Goal: Task Accomplishment & Management: Use online tool/utility

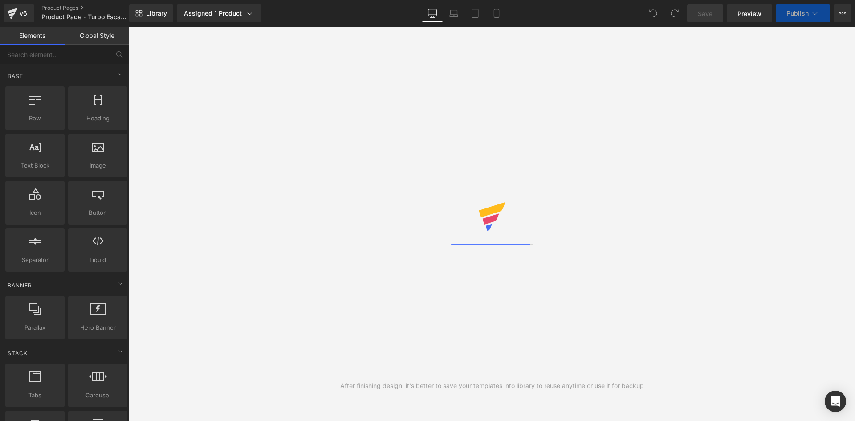
click at [216, 17] on div "Assigned 1 Product" at bounding box center [219, 13] width 70 height 9
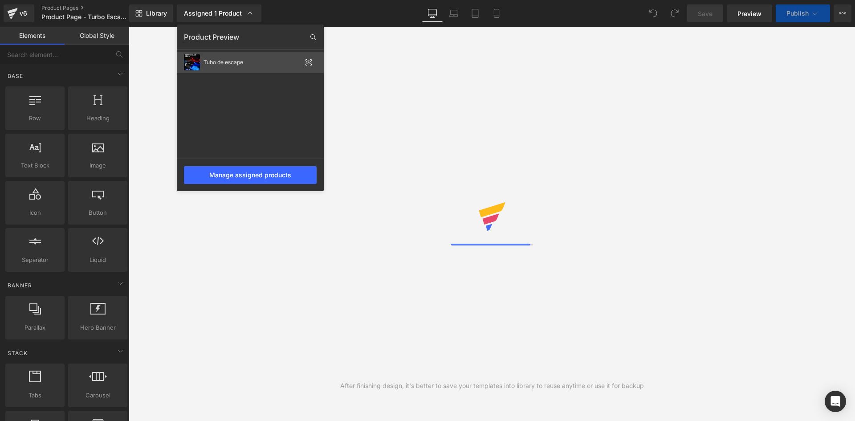
click at [275, 60] on div "Tubo de escape" at bounding box center [253, 62] width 98 height 6
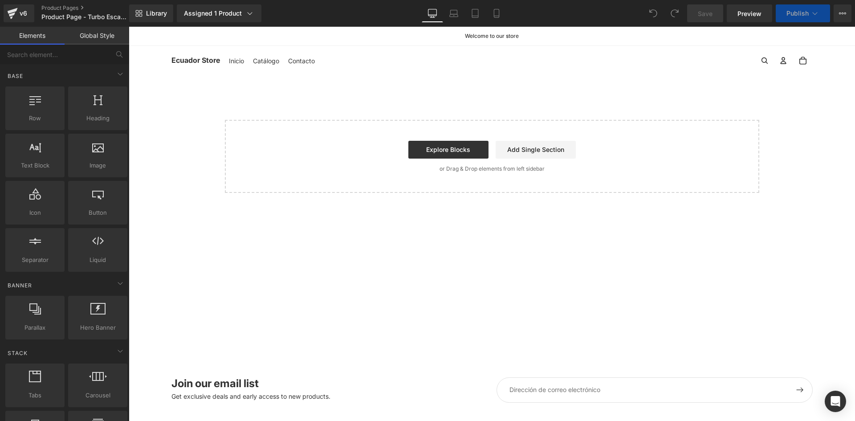
click at [245, 22] on div "Library Assigned 1 Product Product Preview Tubo de escape Manage assigned produ…" at bounding box center [492, 13] width 726 height 27
click at [244, 17] on div "Assigned 1 Product" at bounding box center [219, 13] width 70 height 9
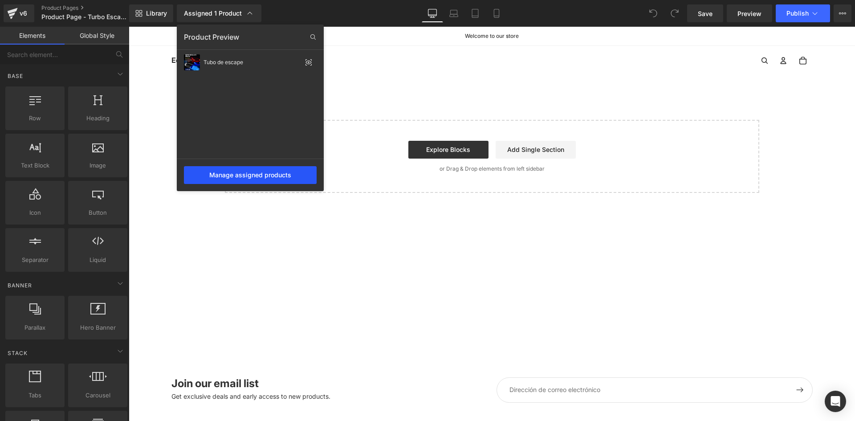
click at [236, 183] on div "Manage assigned products" at bounding box center [250, 175] width 133 height 18
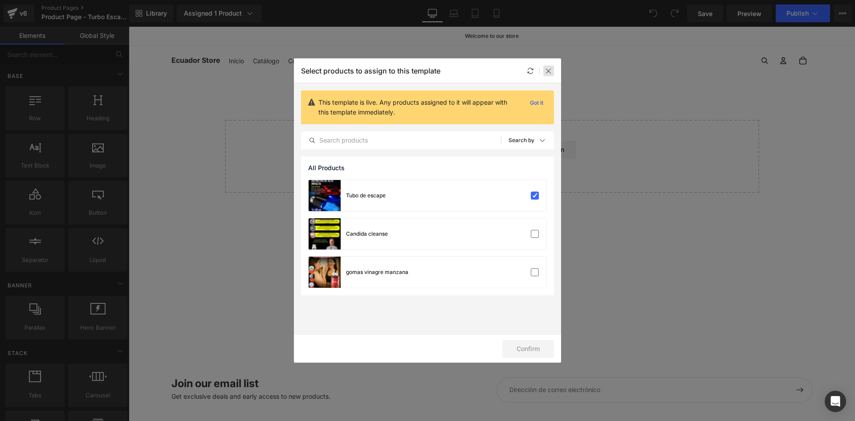
drag, startPoint x: 417, startPoint y: 45, endPoint x: 546, endPoint y: 72, distance: 131.4
click at [546, 72] on icon at bounding box center [548, 70] width 7 height 7
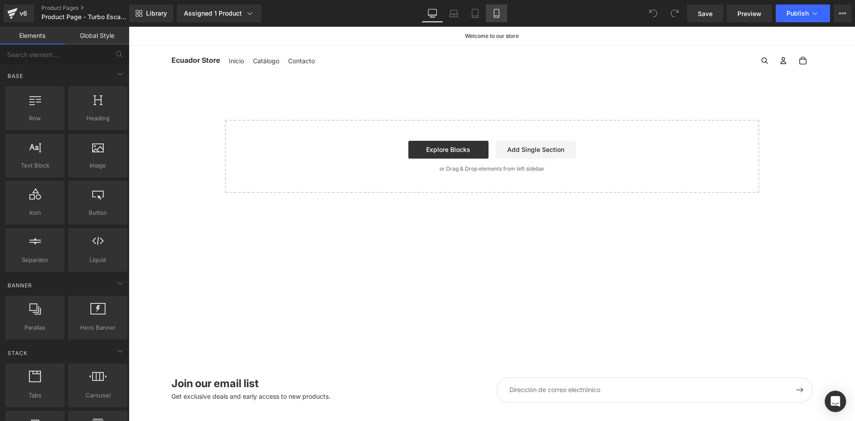
click at [493, 21] on link "Mobile" at bounding box center [496, 13] width 21 height 18
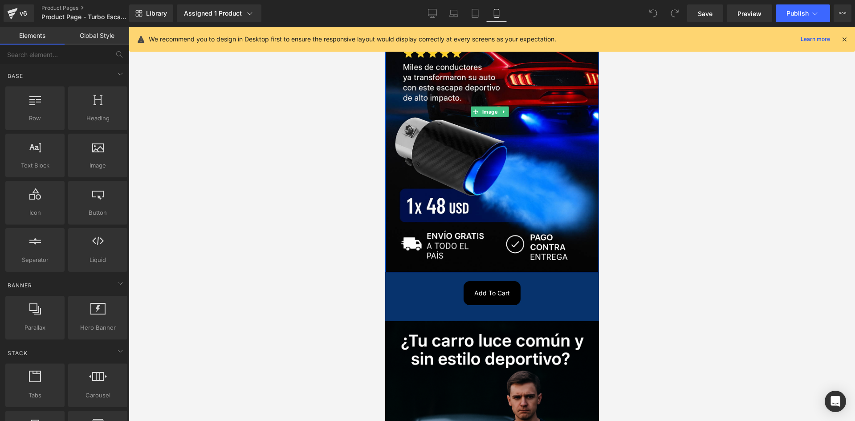
scroll to position [267, 0]
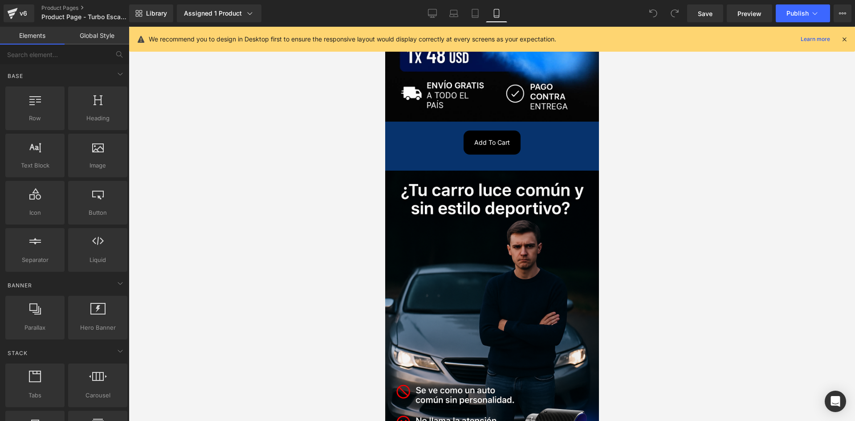
click at [437, 134] on div "Add To Cart" at bounding box center [491, 142] width 205 height 24
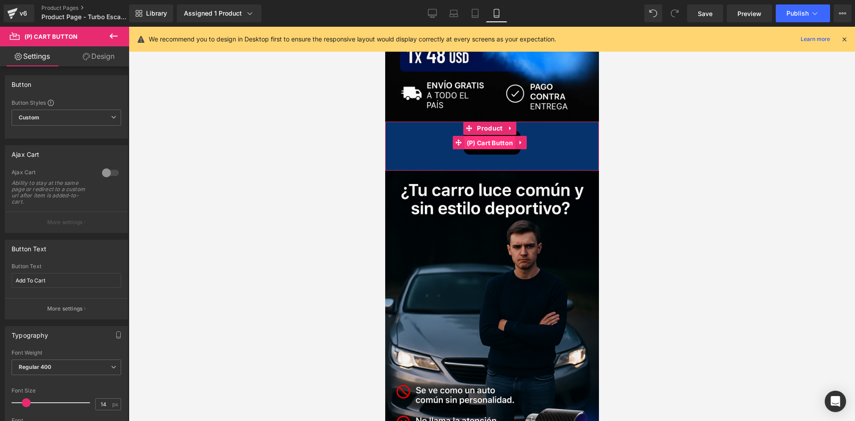
click at [486, 138] on span "(P) Cart Button" at bounding box center [489, 142] width 51 height 13
click at [495, 136] on span "(P) Cart Button" at bounding box center [489, 142] width 51 height 13
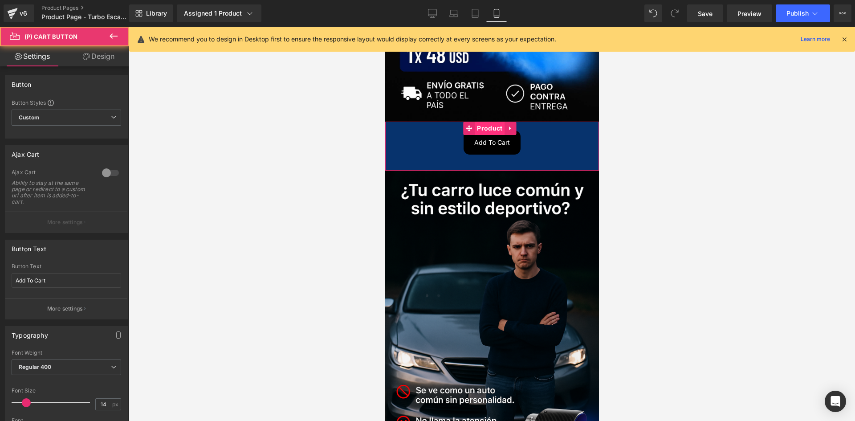
click at [489, 125] on span "Product" at bounding box center [489, 128] width 30 height 13
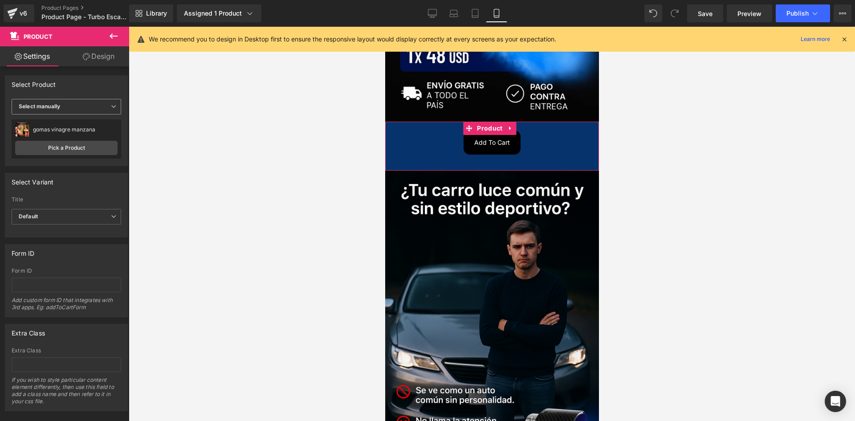
click at [71, 99] on span "Select manually" at bounding box center [67, 107] width 110 height 16
click at [73, 153] on link "Pick a Product" at bounding box center [64, 148] width 99 height 14
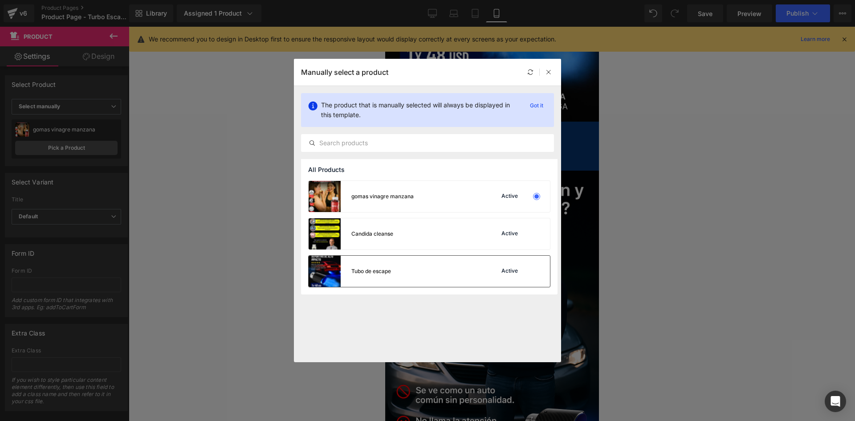
click at [377, 259] on div "Tubo de escape" at bounding box center [350, 271] width 82 height 31
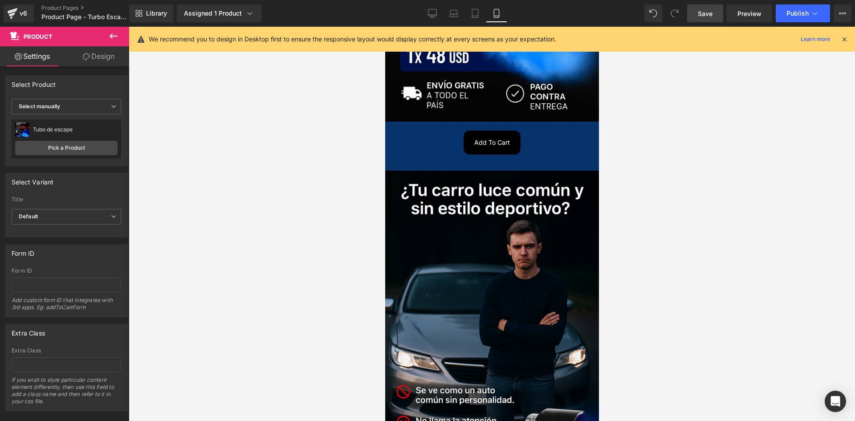
click at [713, 13] on link "Save" at bounding box center [705, 13] width 36 height 18
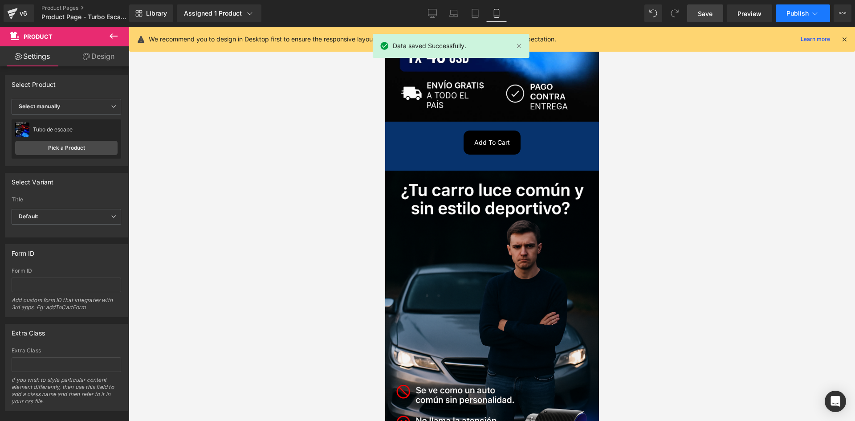
click at [798, 12] on span "Publish" at bounding box center [797, 13] width 22 height 7
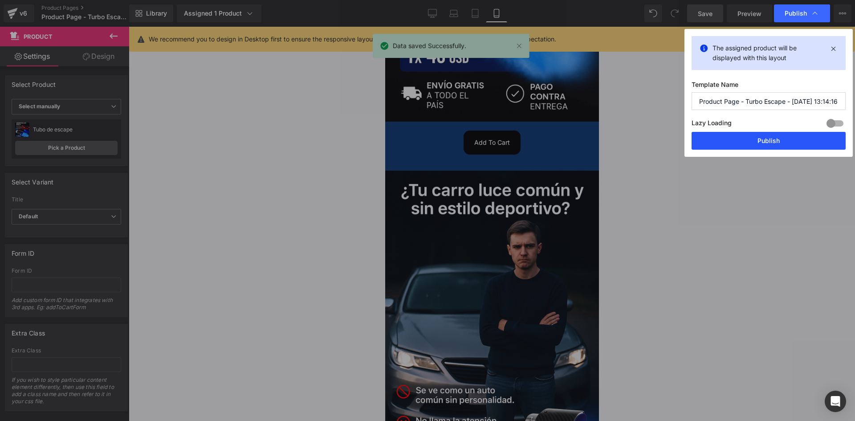
click at [738, 142] on button "Publish" at bounding box center [769, 141] width 154 height 18
